Goal: Task Accomplishment & Management: Complete application form

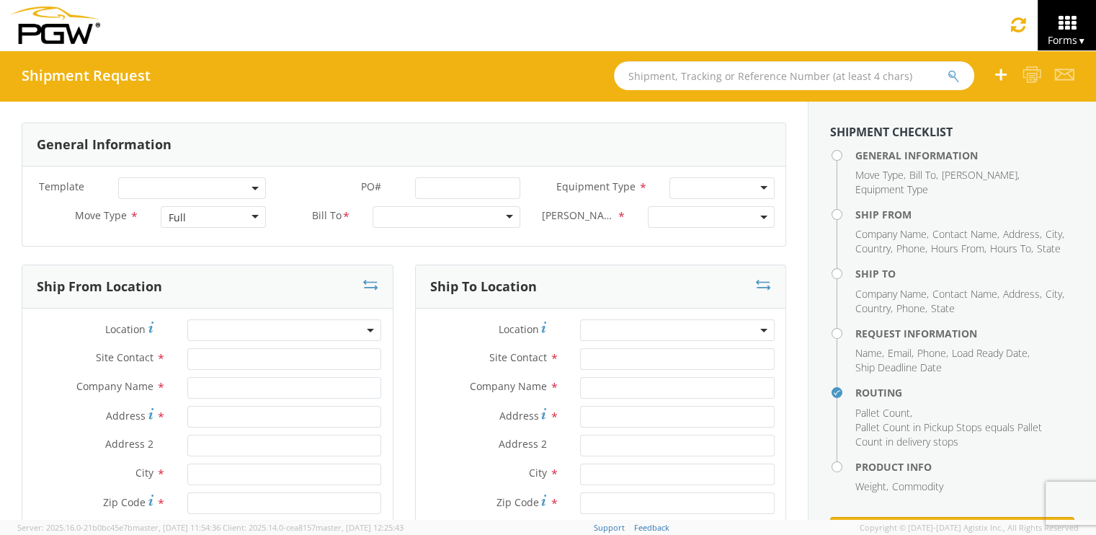
click at [741, 68] on input "text" at bounding box center [794, 75] width 360 height 29
type input "54092877"
click at [948, 68] on button "submit" at bounding box center [954, 76] width 12 height 17
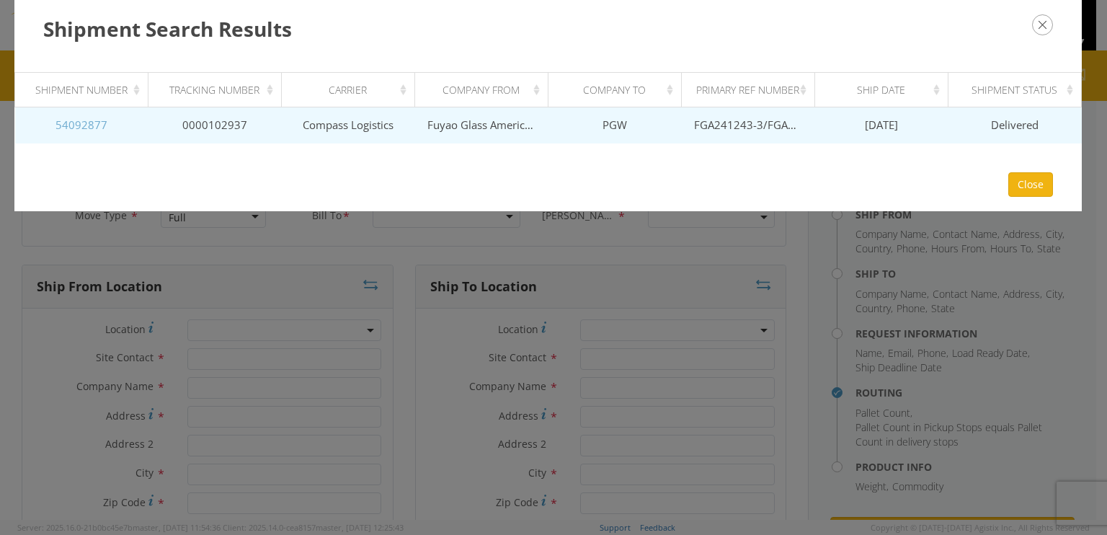
click at [89, 123] on link "54092877" at bounding box center [81, 124] width 52 height 14
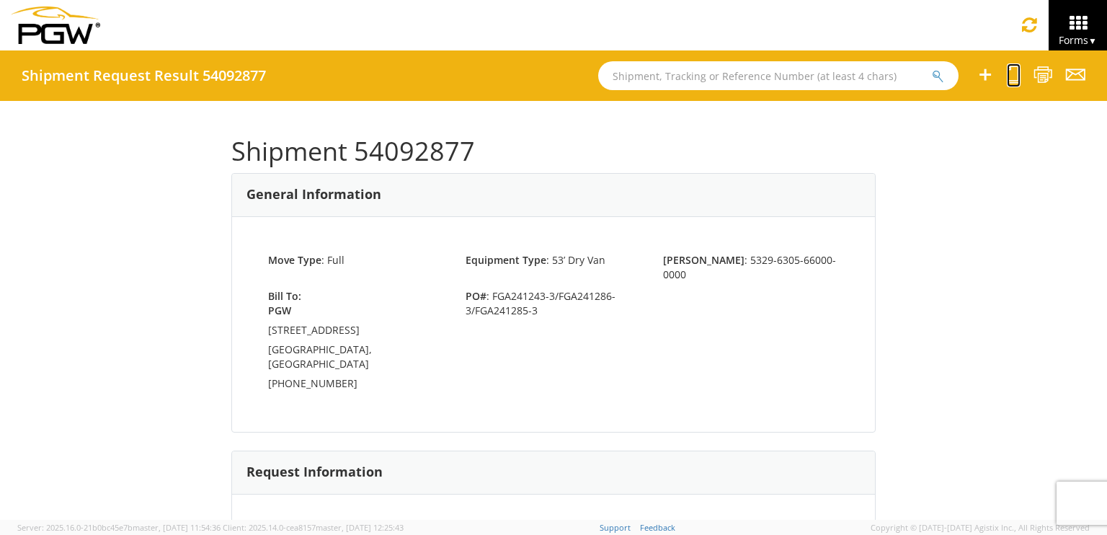
click at [1013, 76] on icon at bounding box center [1014, 75] width 14 height 18
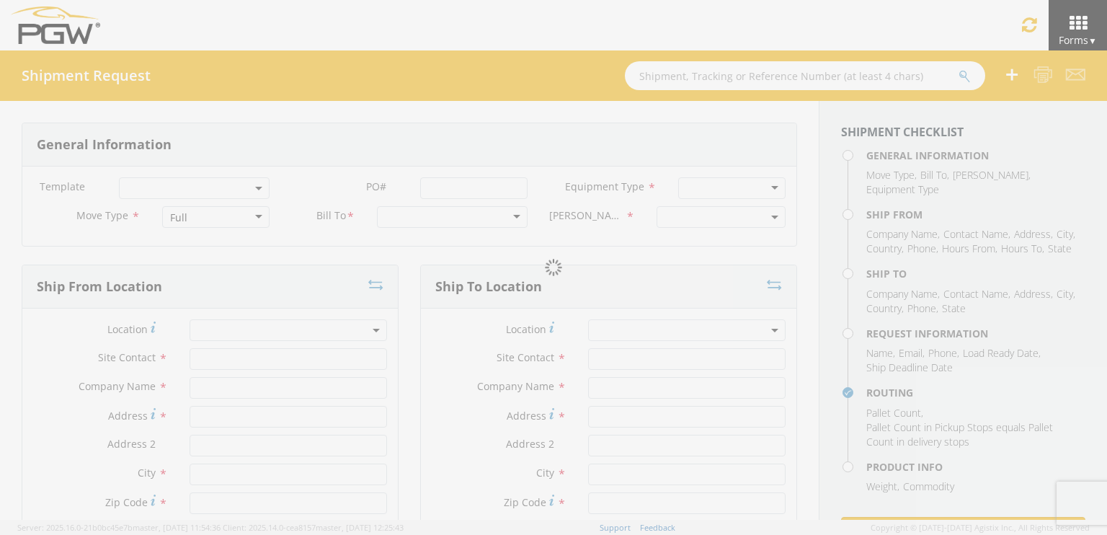
select select
type input "ARG Warehouse"
type input "Fuyao Glass America Inc"
type input "[STREET_ADDRESS][PERSON_NAME]"
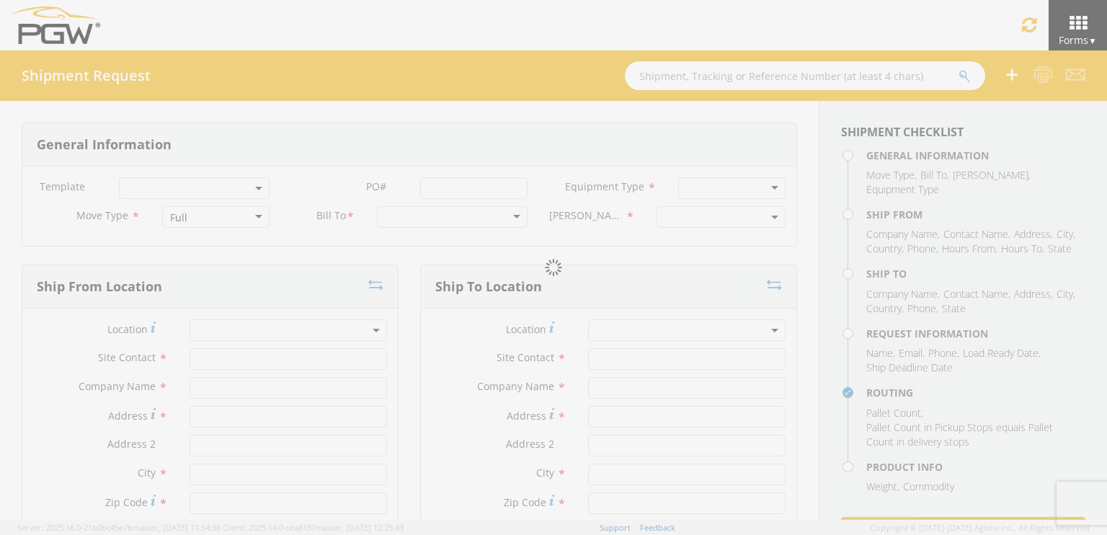
type input "Attn: 2601 ARG Warehouse"
type input "Moraine"
type input "45439"
type input "[EMAIL_ADDRESS][DOMAIN_NAME]"
type input "9374965777"
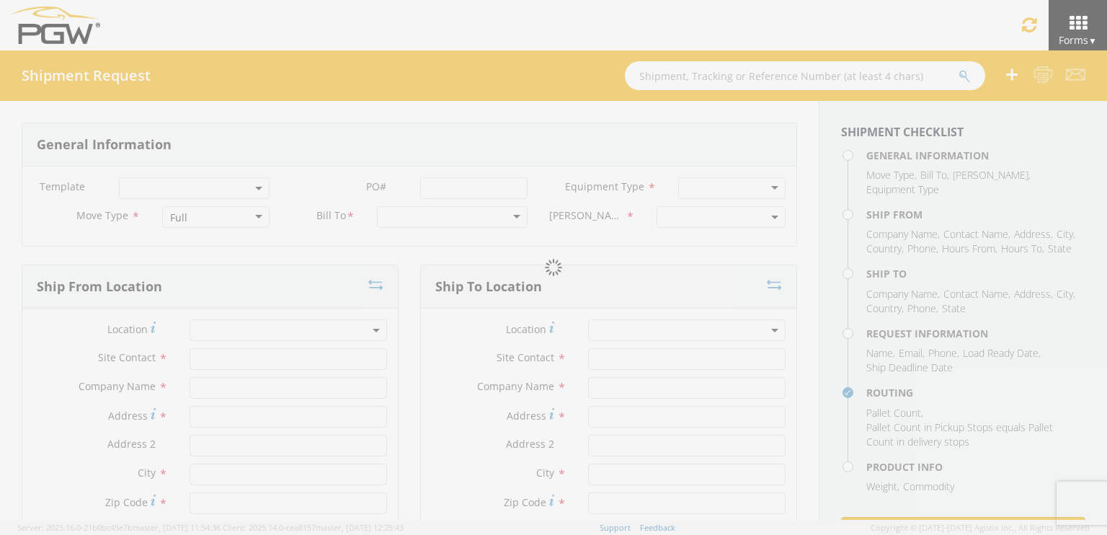
type input "4004"
type input "12:00 PM"
type input "1:00 PM"
type input "5329 Branch Manager"
type input "PGW"
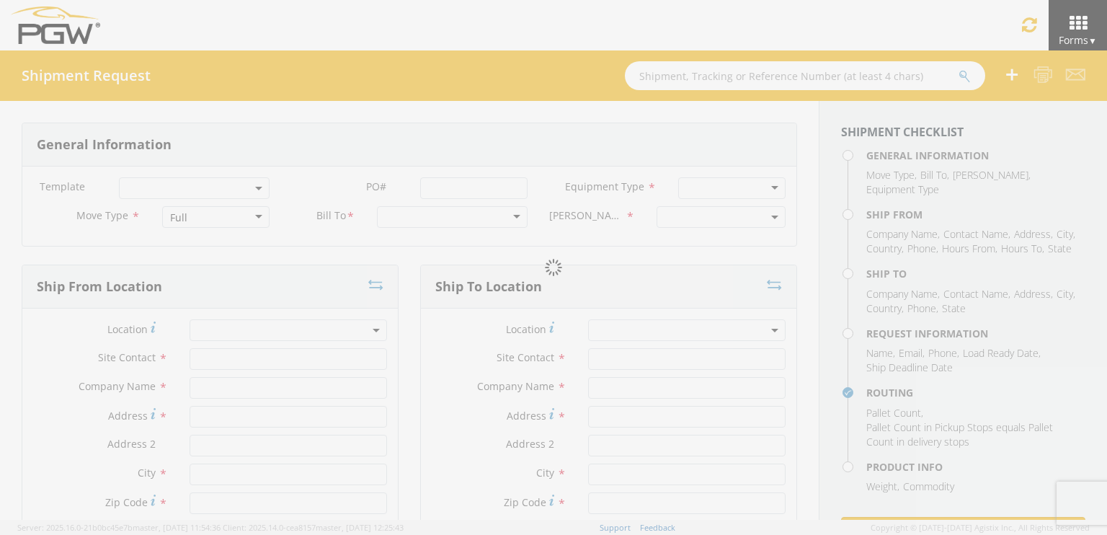
type input "[STREET_ADDRESS]"
type input "Chillicothe"
type input "45601"
type input "[EMAIL_ADDRESS][DOMAIN_NAME]"
type input "[PHONE_NUMBER]"
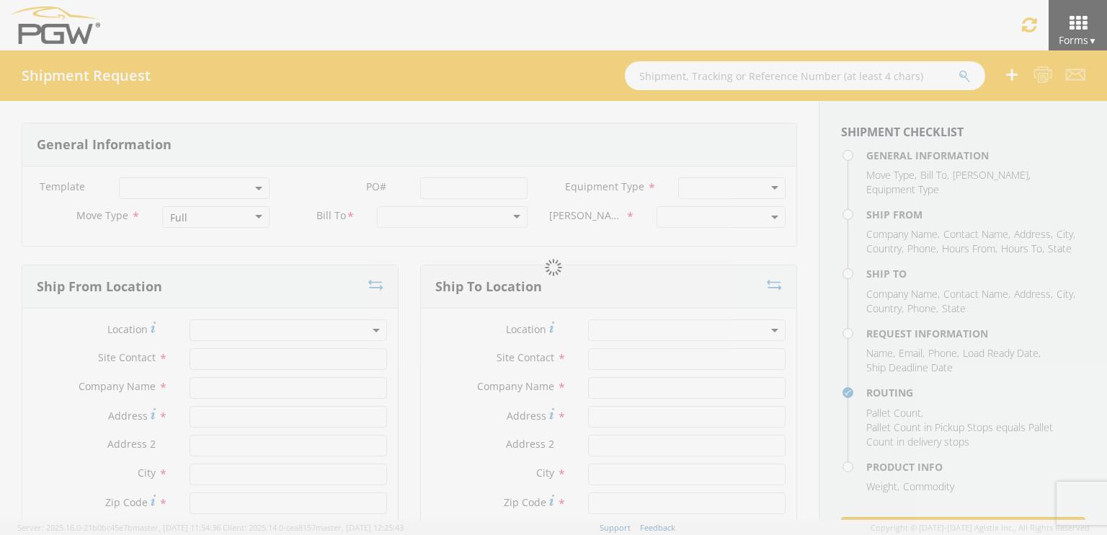
type input "11:00 AM"
type input "11:00 PM"
type input "[PERSON_NAME]"
type input "[EMAIL_ADDRESS][DOMAIN_NAME]"
checkbox input "true"
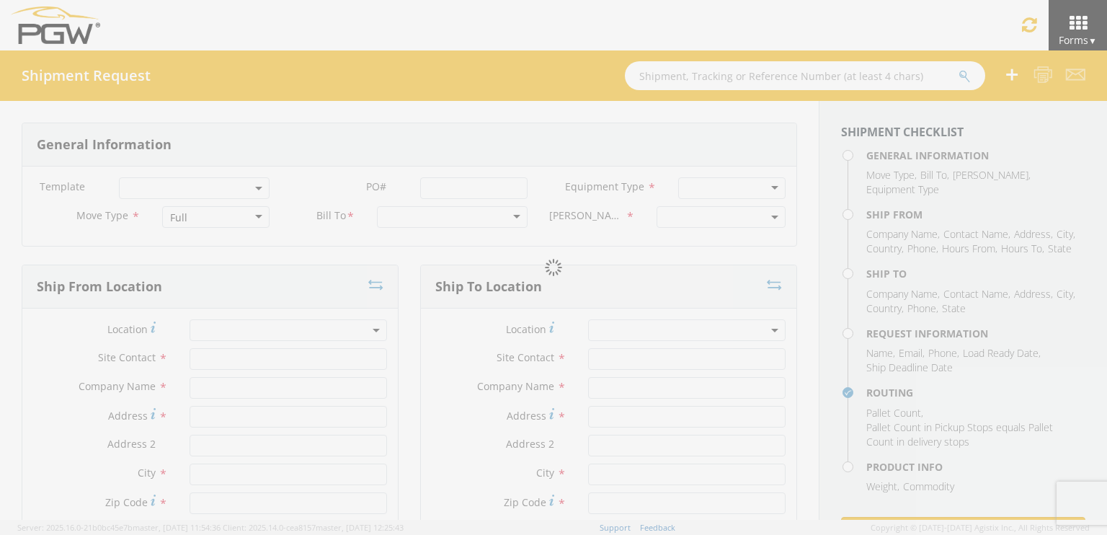
type input "[PHONE_NUMBER]"
type textarea "PGW/ARG Shipment FGA241243-3/FGA241286-3/FGA241285-3 (48 Crates) Driver Note: 5…"
type textarea "Secondary contact [PERSON_NAME] at [PHONE_NUMBER]"
type input "39000"
type input "48"
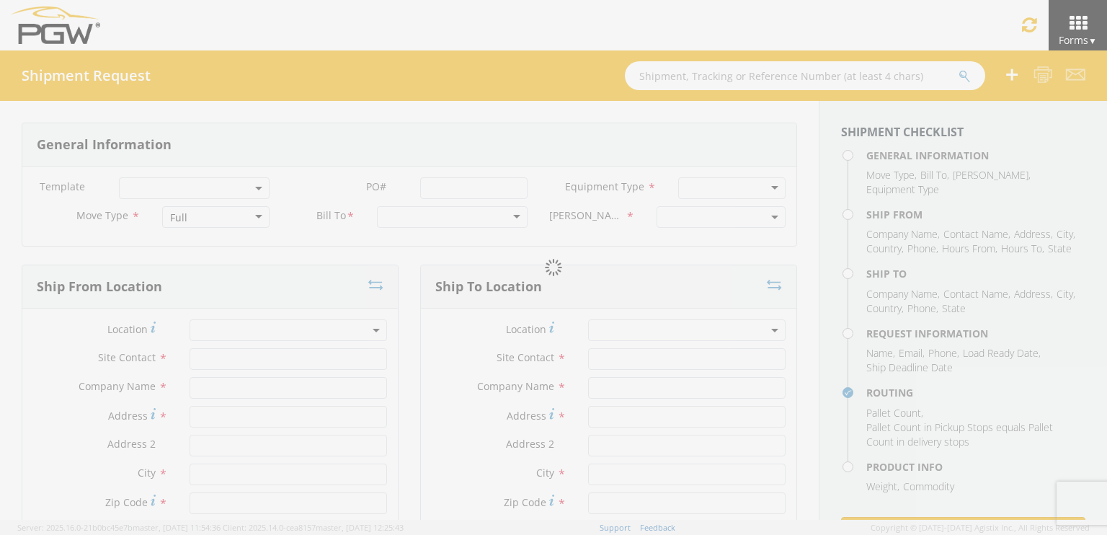
type textarea "PGW/ARG Shipment FGA241243-3/FGA241286-3/FGA241285-3 (48 Crates) Driver Note: 5…"
checkbox input "true"
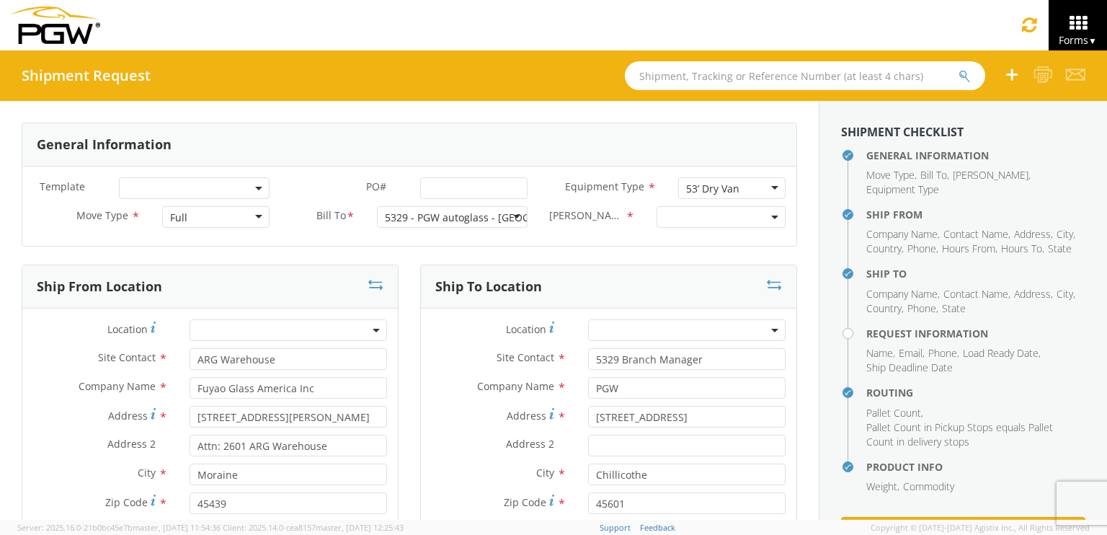
select select "5329-6305-66000-0000"
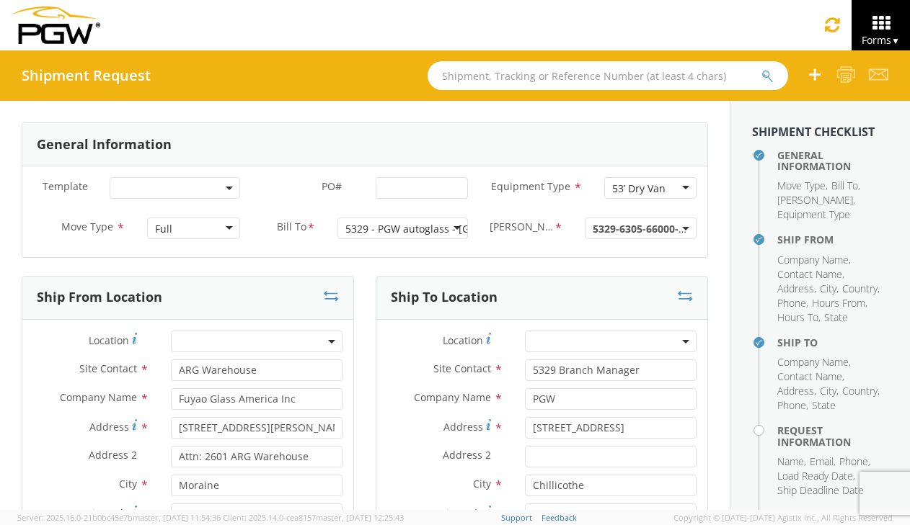
select select "28253"
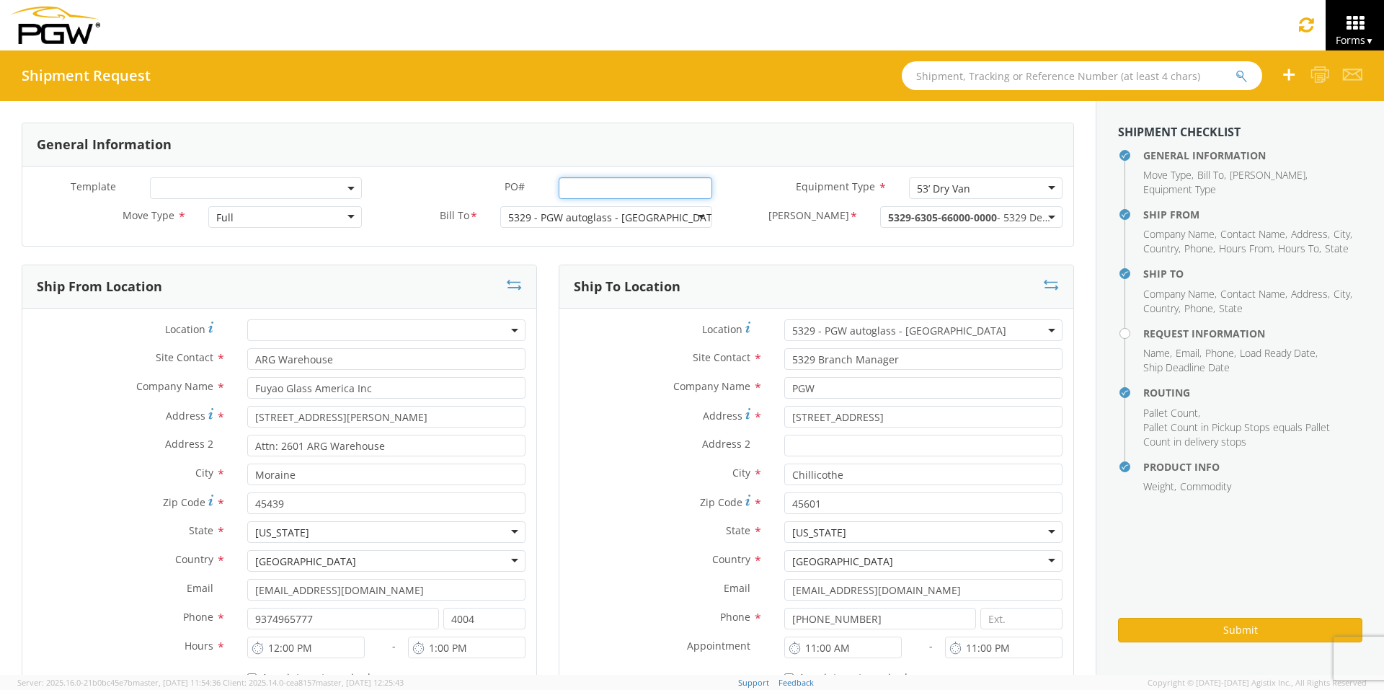
click at [584, 187] on input "PO# *" at bounding box center [636, 188] width 154 height 22
drag, startPoint x: 698, startPoint y: 191, endPoint x: 400, endPoint y: 174, distance: 298.9
click at [402, 176] on div "Template * PO# * FGA251090-3/FGA250972-5/FGA250995-2 Equipment Type * 53’ Dry V…" at bounding box center [547, 205] width 1051 height 79
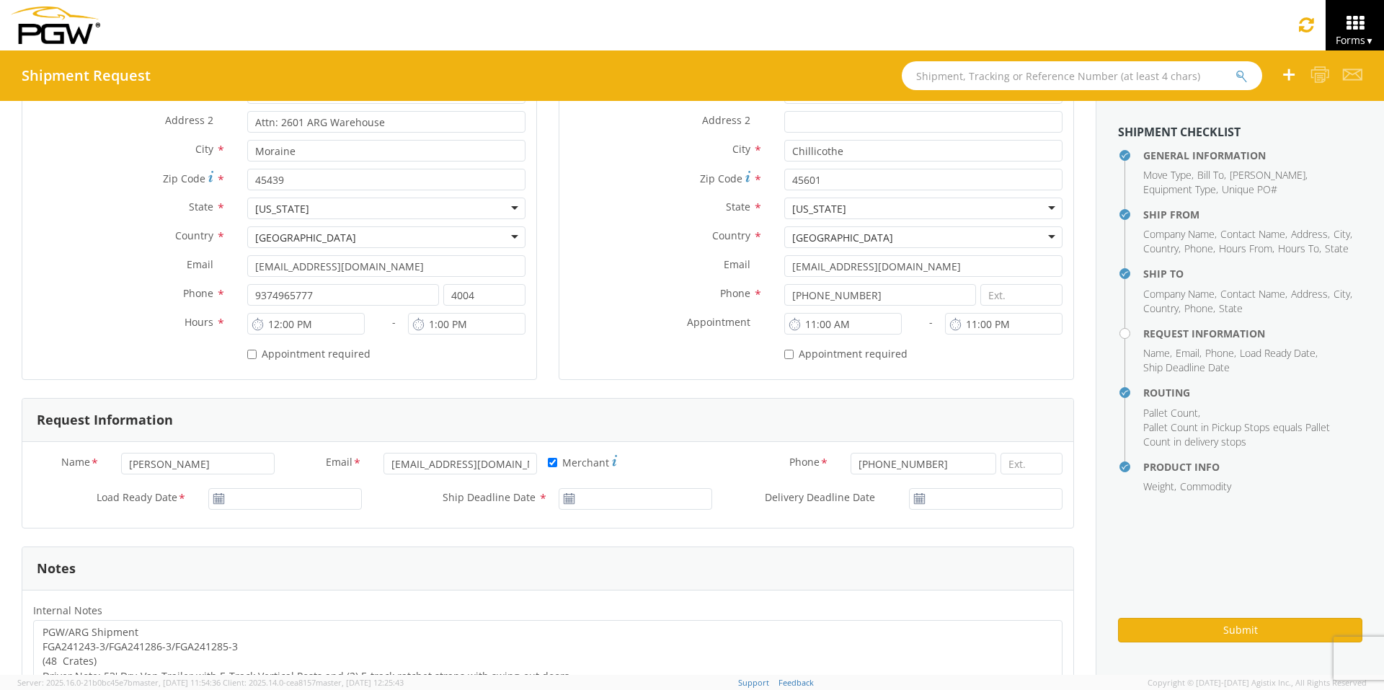
scroll to position [360, 0]
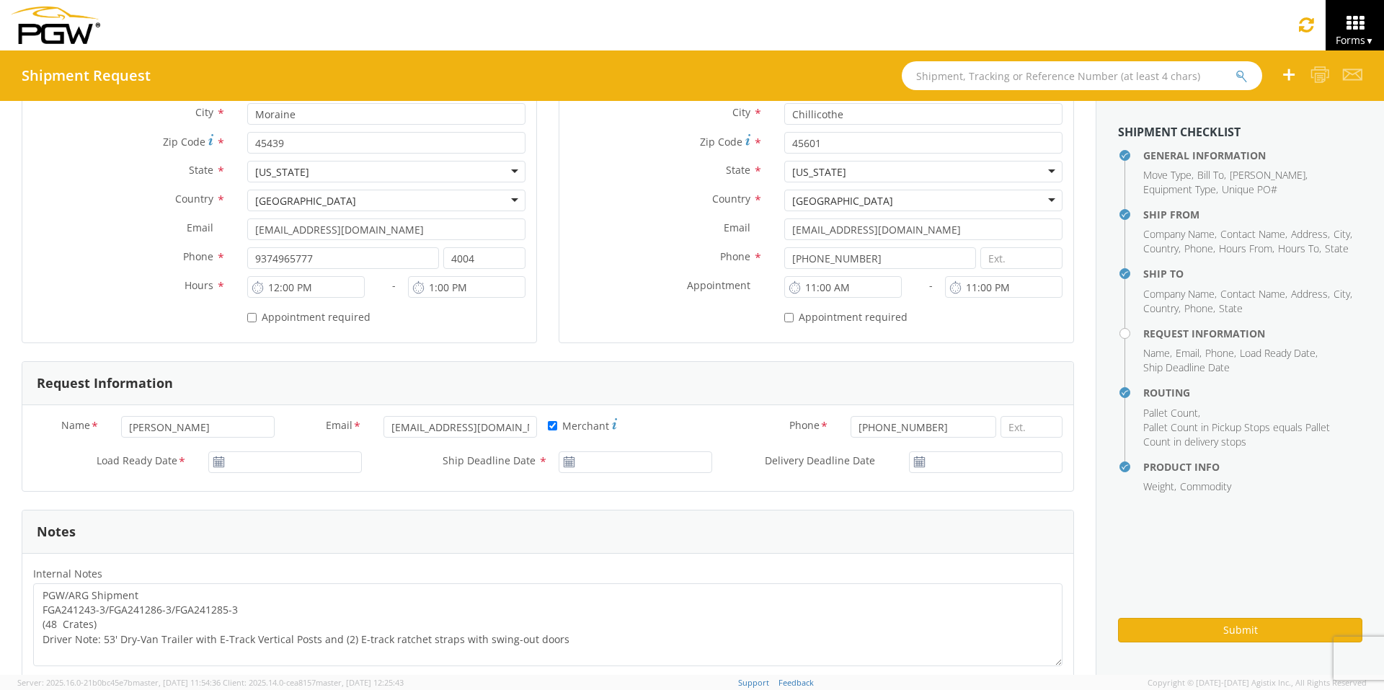
type input "FGA251090-3/FGA250972-5/FGA250995-2"
click at [248, 467] on input "[DATE]" at bounding box center [285, 462] width 154 height 22
click at [354, 373] on td "15" at bounding box center [360, 371] width 25 height 22
type input "[DATE]"
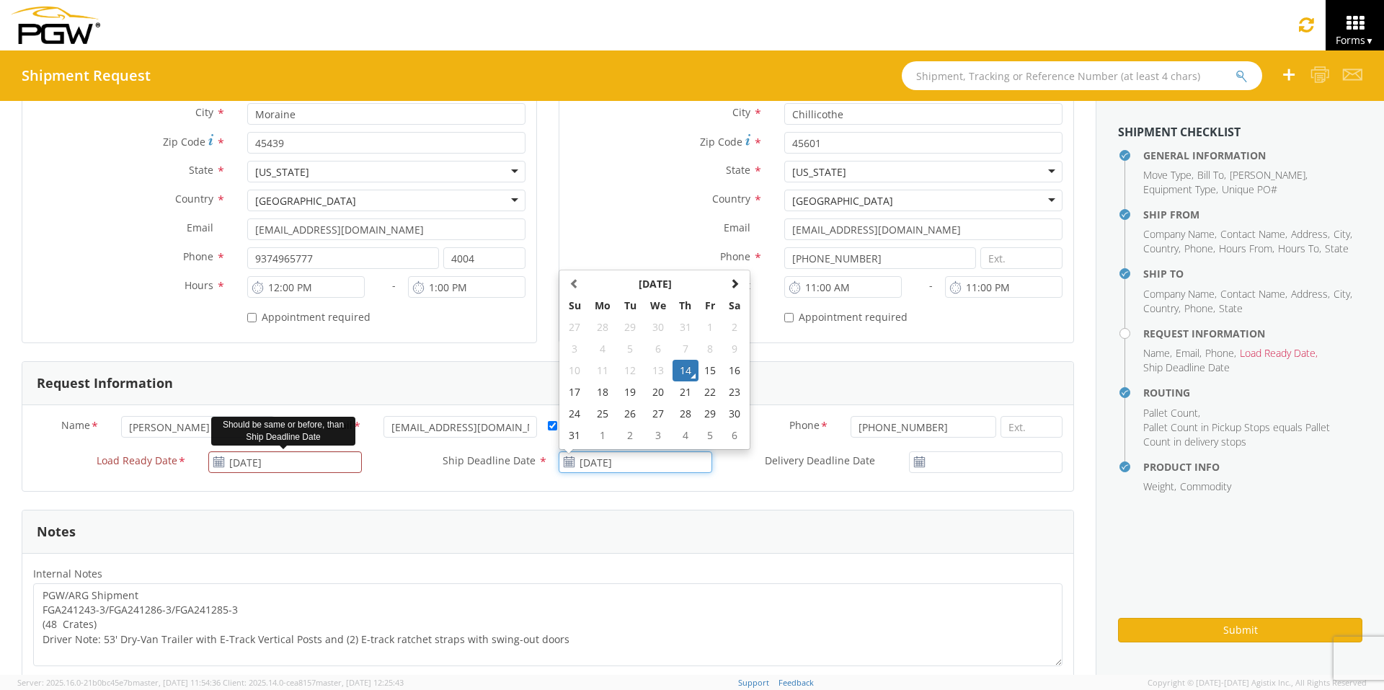
click at [605, 456] on input "[DATE]" at bounding box center [636, 462] width 154 height 22
click at [701, 370] on td "15" at bounding box center [710, 371] width 25 height 22
type input "[DATE]"
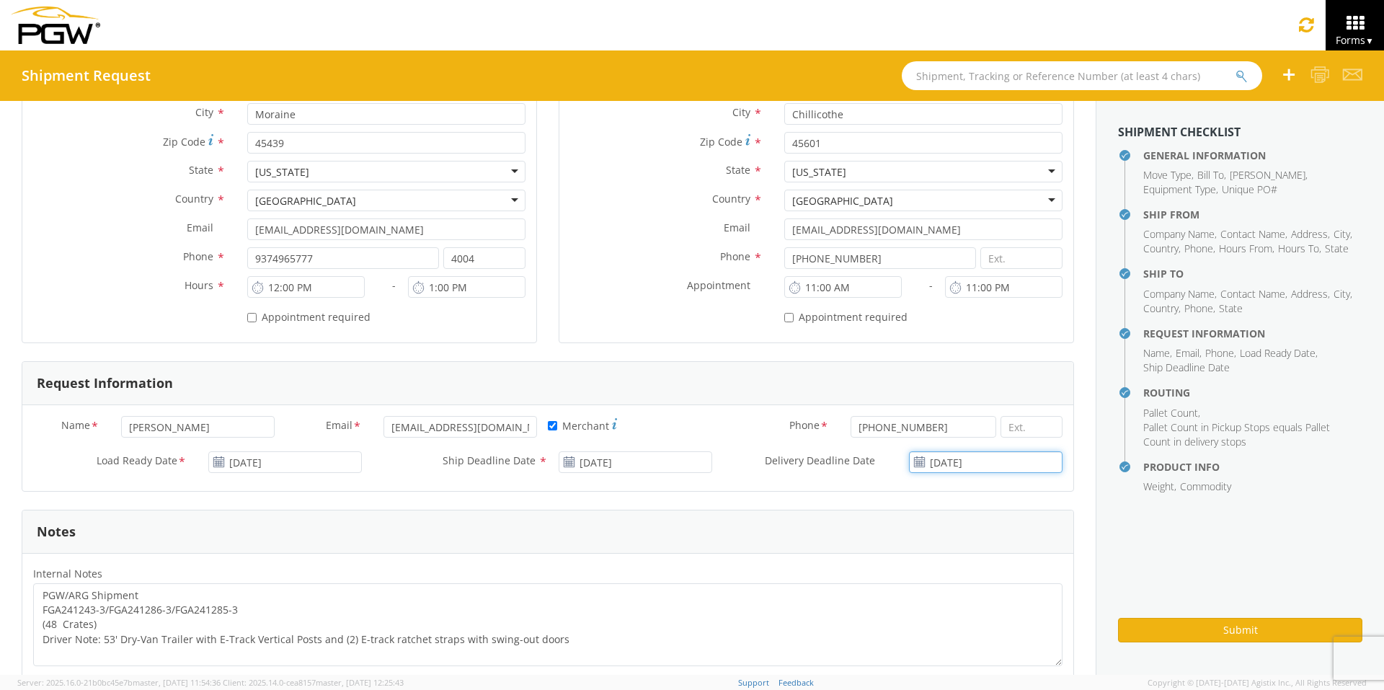
click at [992, 459] on input "[DATE]" at bounding box center [986, 462] width 154 height 22
click at [1011, 367] on td "15" at bounding box center [1023, 371] width 25 height 22
type input "[DATE]"
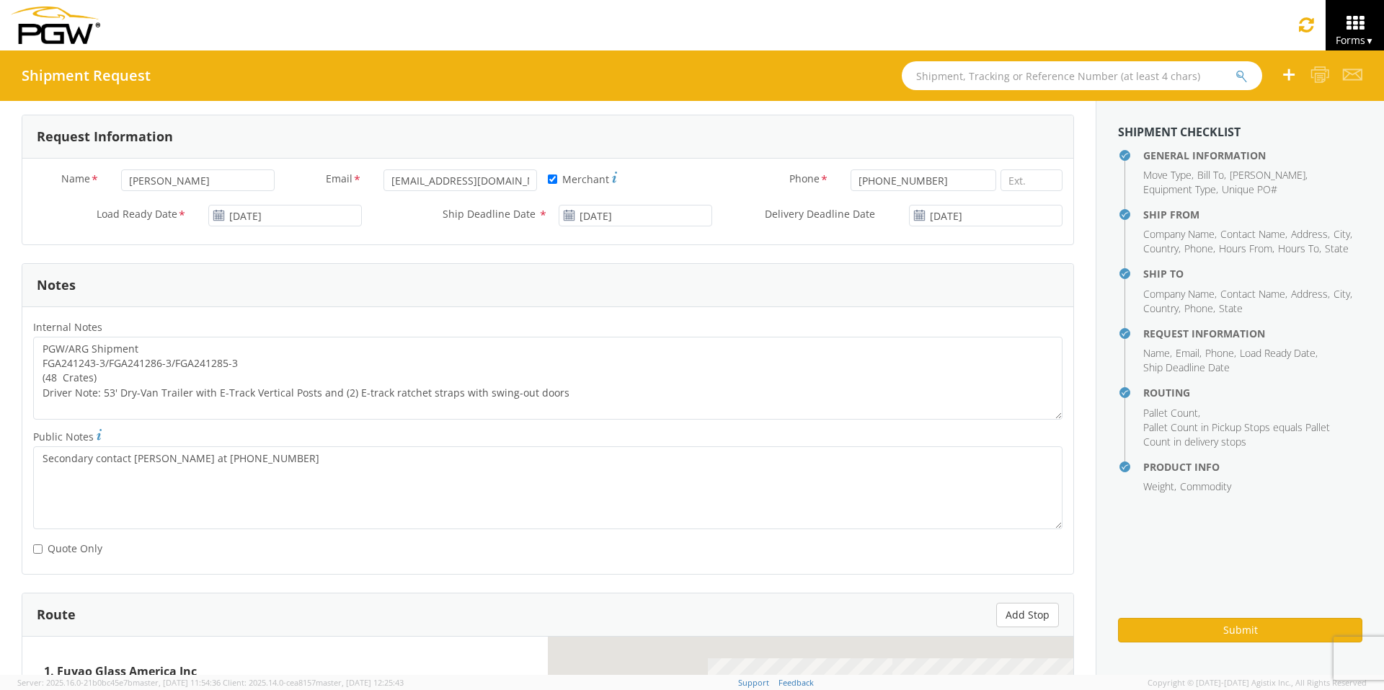
scroll to position [649, 0]
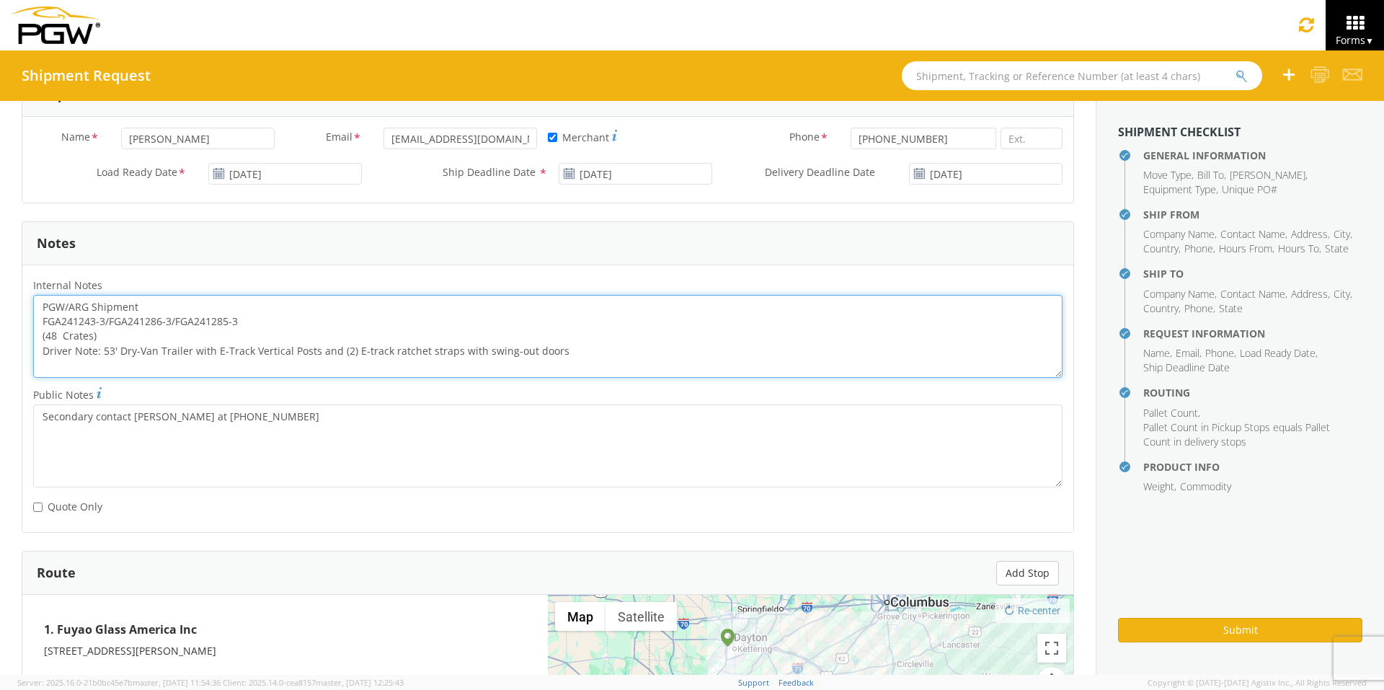
drag, startPoint x: 239, startPoint y: 321, endPoint x: 40, endPoint y: 321, distance: 198.9
click at [40, 321] on textarea "PGW/ARG Shipment FGA241243-3/FGA241286-3/FGA241285-3 (48 Crates) Driver Note: 5…" at bounding box center [547, 336] width 1029 height 83
paste textarea "51090-3/FGA250972-5/FGA250995-2"
drag, startPoint x: 43, startPoint y: 303, endPoint x: 660, endPoint y: 361, distance: 619.0
click at [660, 361] on textarea "PGW/ARG Shipment FGA251090-3/FGA250972-5/FGA250995-2 (48 Crates) Driver Note: 5…" at bounding box center [547, 336] width 1029 height 83
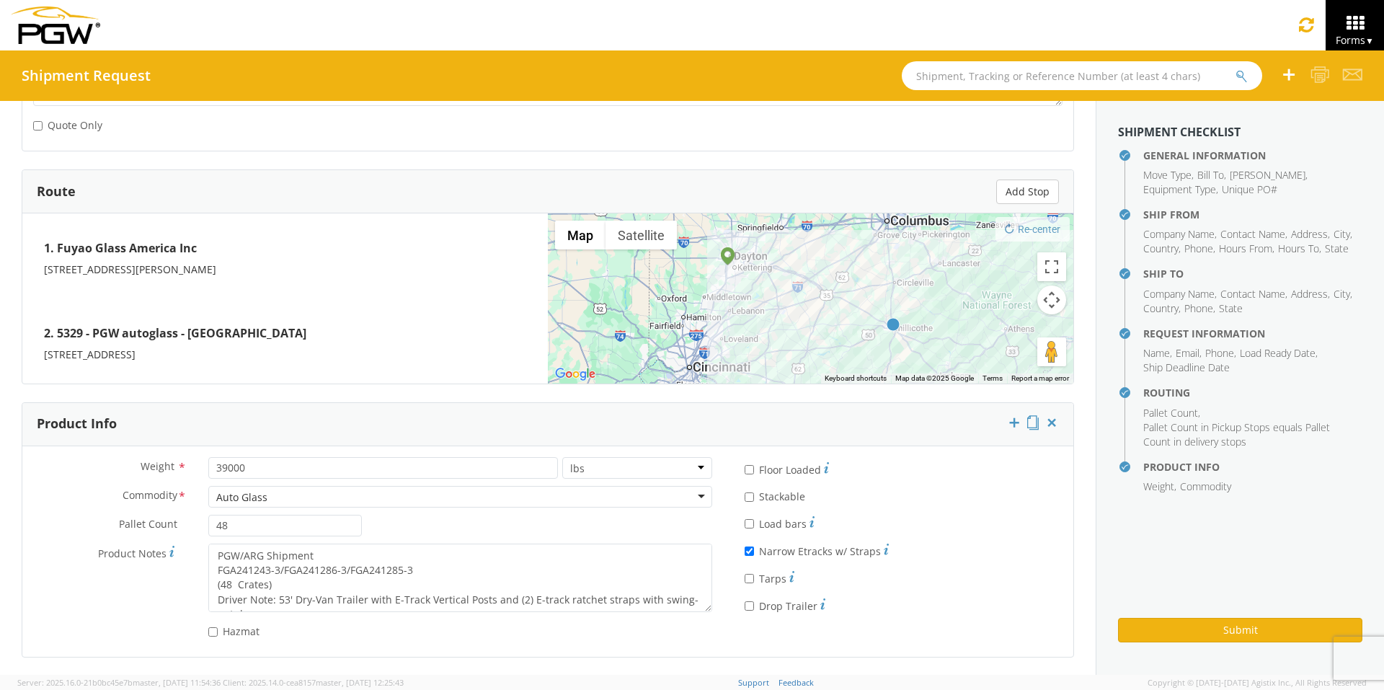
scroll to position [1031, 0]
type textarea "PGW/ARG Shipment FGA251090-3/FGA250972-5/FGA250995-2 (48 Crates) Driver Note: 5…"
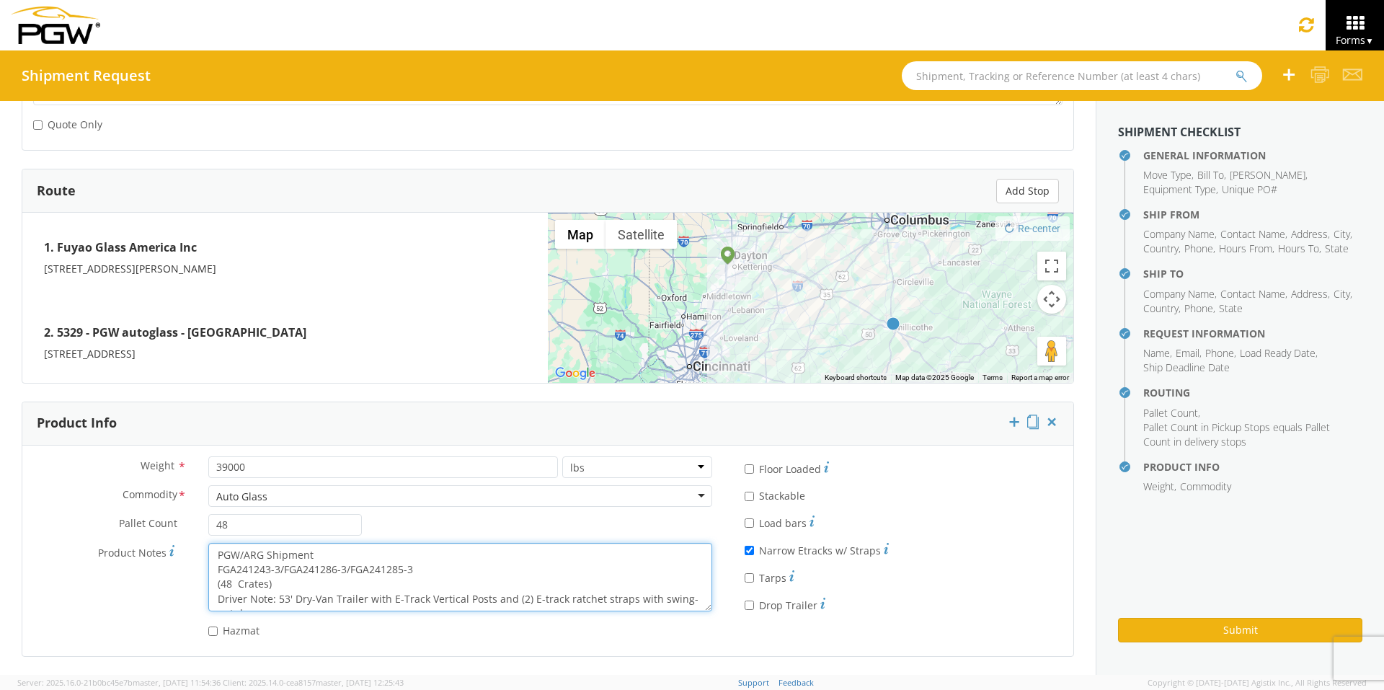
drag, startPoint x: 210, startPoint y: 549, endPoint x: 623, endPoint y: 592, distance: 415.3
click at [623, 534] on textarea "PGW/ARG Shipment FGA241243-3/FGA241286-3/FGA241285-3 (48 Crates) Driver Note: 5…" at bounding box center [460, 577] width 504 height 68
click at [316, 534] on textarea "PGW/ARG Shipment FGA241243-3/FGA241286-3/FGA241285-3 (48 Crates) Driver Note: 5…" at bounding box center [460, 577] width 504 height 68
drag, startPoint x: 213, startPoint y: 551, endPoint x: 744, endPoint y: 595, distance: 533.0
click at [744, 534] on div "Weight * 39000 lbs kgs Commodity * Auto Glass Auto Glass Adhesives / Glues Aqua…" at bounding box center [547, 550] width 1051 height 189
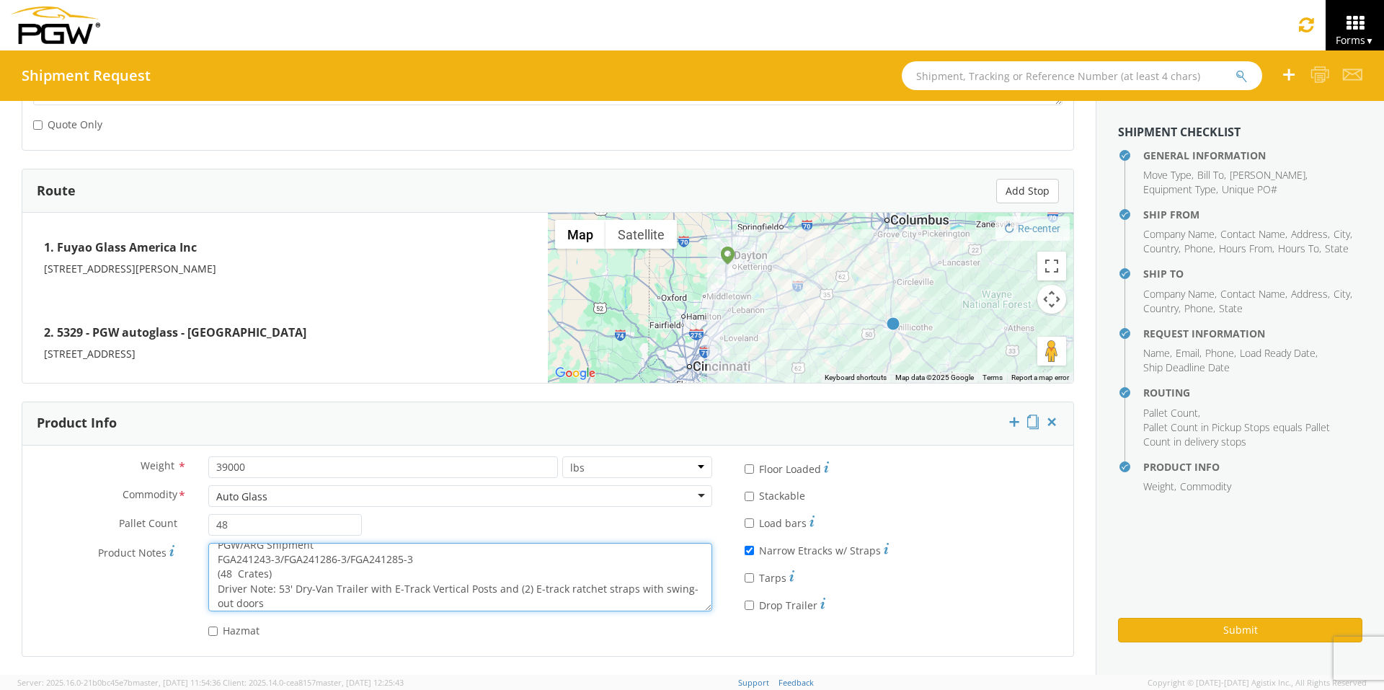
scroll to position [14, 0]
click at [404, 534] on textarea "PGW/ARG Shipment FGA241243-3/FGA241286-3/FGA241285-3 (48 Crates) Driver Note: 5…" at bounding box center [460, 577] width 504 height 68
drag, startPoint x: 216, startPoint y: 555, endPoint x: 596, endPoint y: 644, distance: 390.9
click at [596, 534] on div "Weight * 39000 lbs kgs Commodity * Auto Glass Auto Glass Adhesives / Glues Aqua…" at bounding box center [372, 550] width 701 height 189
paste textarea "51090-3/FGA250972-5/FGA250995-2"
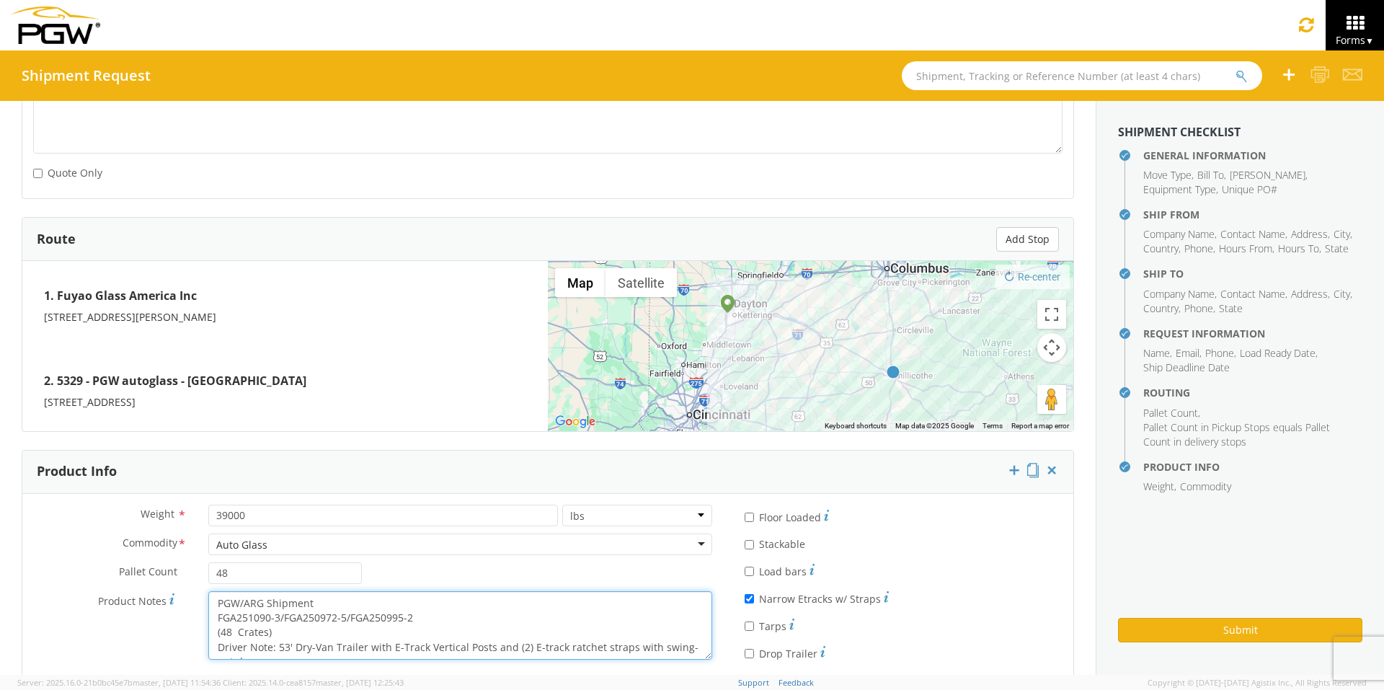
scroll to position [959, 0]
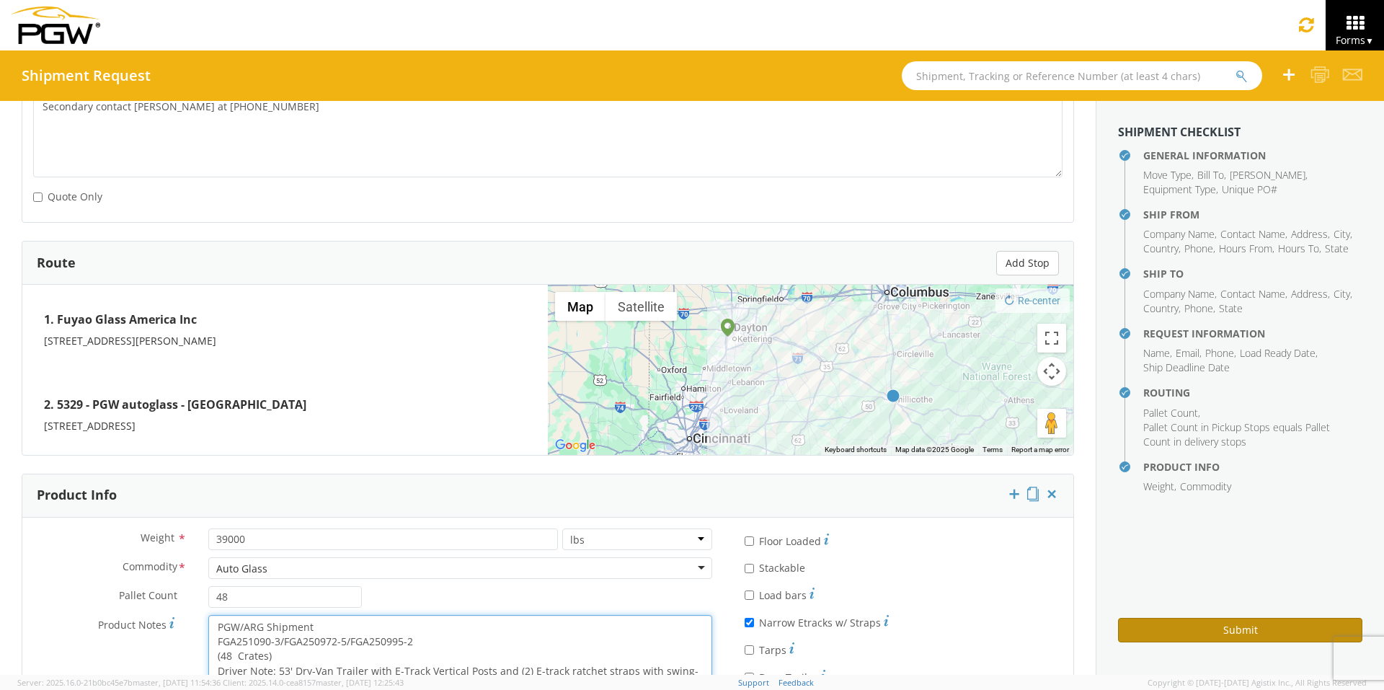
type textarea "PGW/ARG Shipment FGA251090-3/FGA250972-5/FGA250995-2 (48 Crates) Driver Note: 5…"
click at [1096, 534] on button "Submit" at bounding box center [1240, 630] width 244 height 25
